Goal: Find contact information: Find contact information

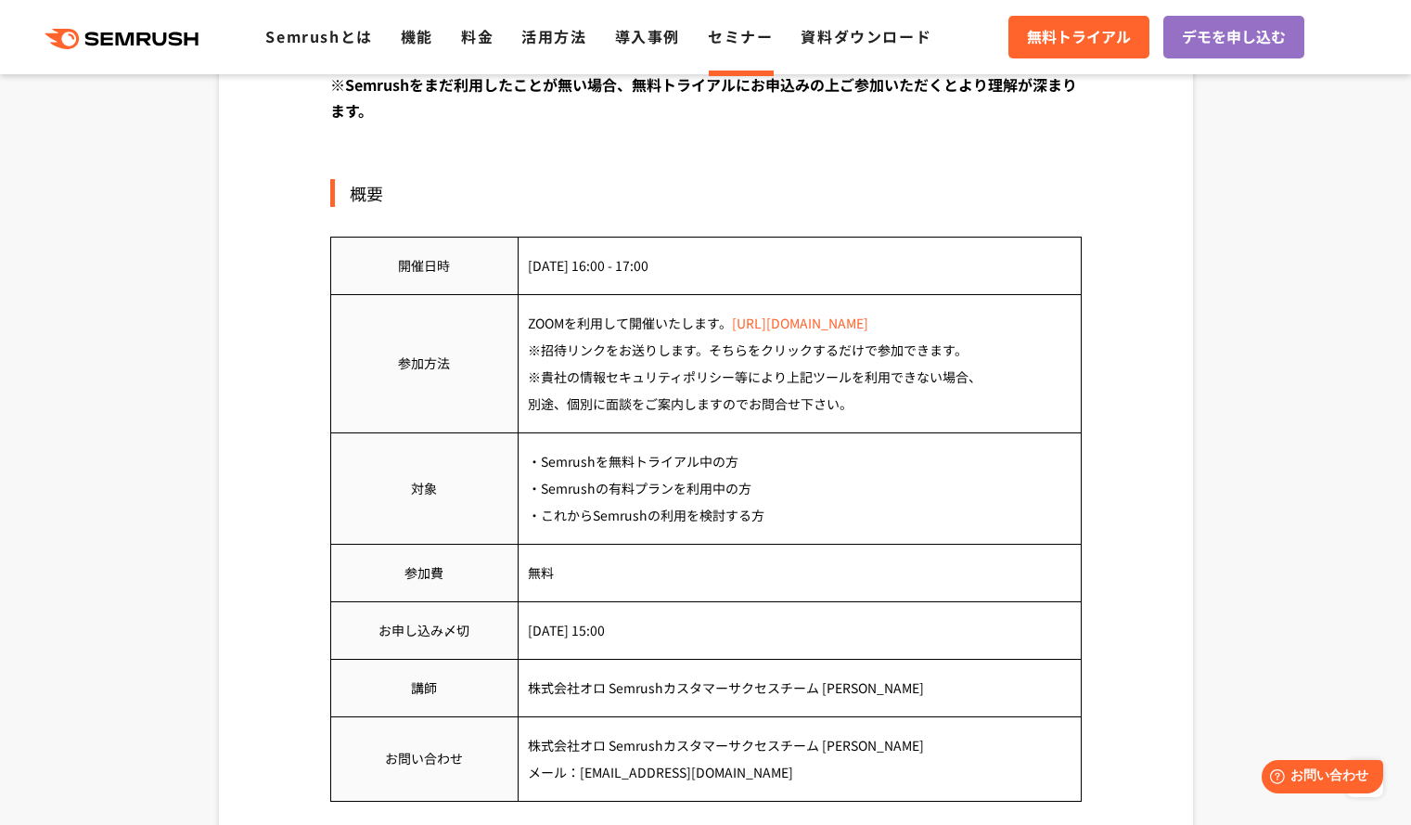
scroll to position [735, 0]
drag, startPoint x: 819, startPoint y: 693, endPoint x: 872, endPoint y: 680, distance: 54.5
click at [872, 680] on td "株式会社オロ Semrushカスタマーサクセスチーム [PERSON_NAME]" at bounding box center [799, 687] width 563 height 58
click at [882, 671] on td "株式会社オロ Semrushカスタマーサクセスチーム [PERSON_NAME]" at bounding box center [799, 687] width 563 height 58
drag, startPoint x: 876, startPoint y: 683, endPoint x: 825, endPoint y: 690, distance: 51.6
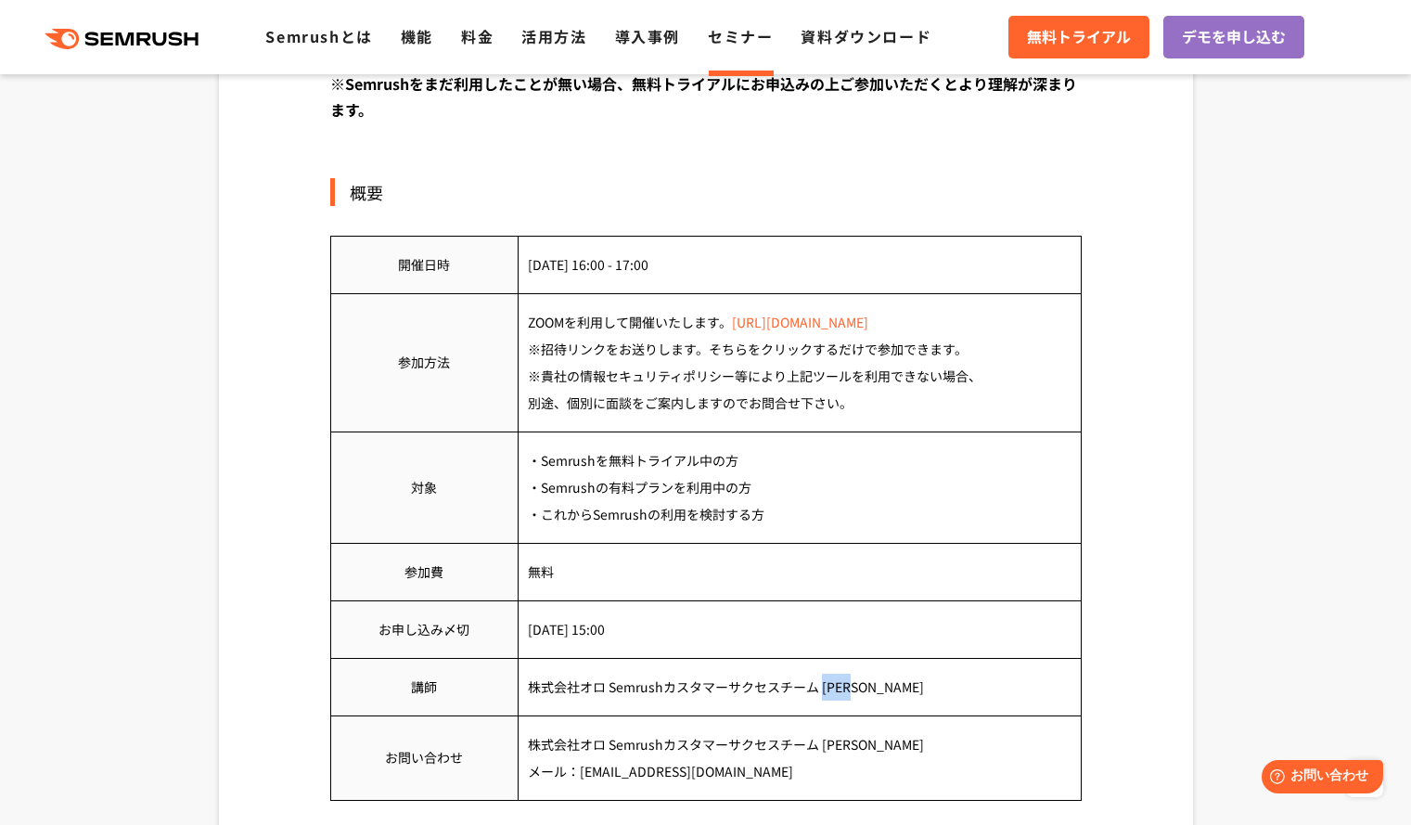
click at [825, 690] on td "株式会社オロ Semrushカスタマーサクセスチーム [PERSON_NAME]" at bounding box center [799, 687] width 563 height 58
click at [899, 506] on td "・Semrushを無料トライアル中の方 ・Semrushの有料プランを利用中の方 ・これからSemrushの利用を検討する方" at bounding box center [799, 487] width 563 height 111
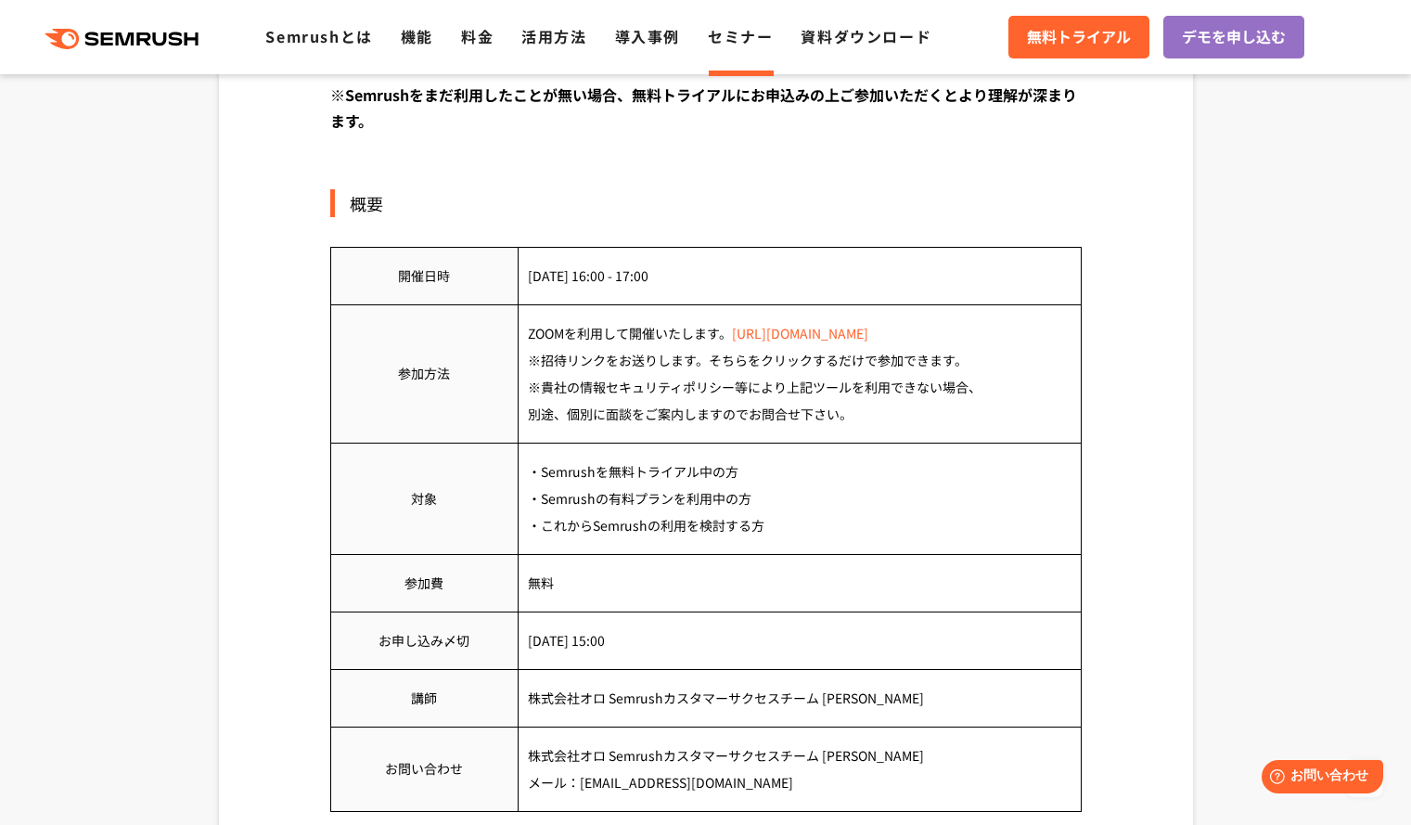
scroll to position [842, 0]
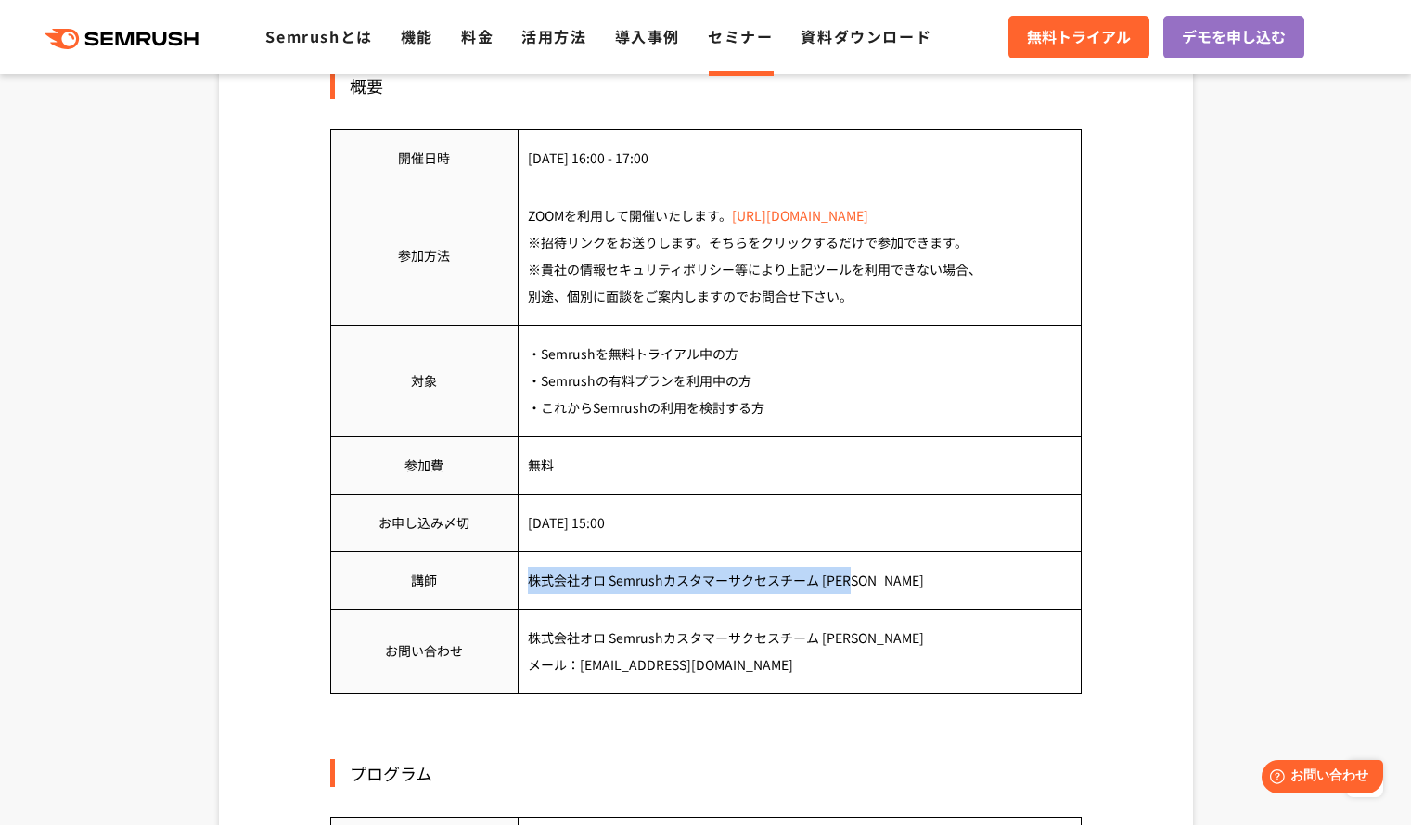
drag, startPoint x: 874, startPoint y: 580, endPoint x: 527, endPoint y: 594, distance: 347.3
click at [527, 594] on td "株式会社オロ Semrushカスタマーサクセスチーム [PERSON_NAME]" at bounding box center [799, 580] width 563 height 58
copy td "株式会社オロ Semrushカスタマーサクセスチーム [PERSON_NAME]"
